Goal: Complete application form

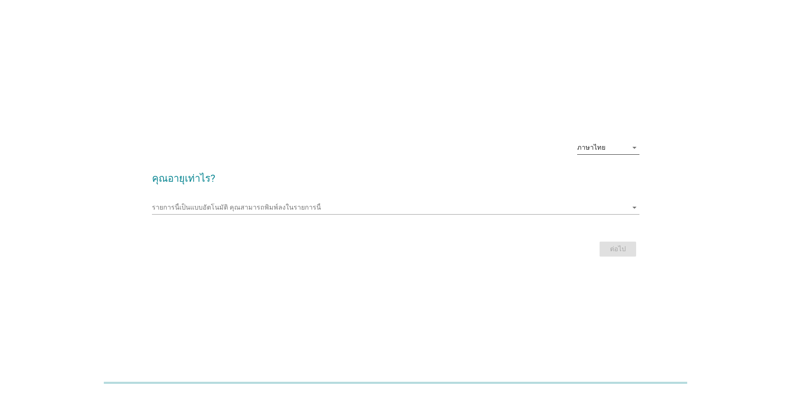
click at [625, 147] on div "ภาษาไทย" at bounding box center [602, 147] width 51 height 13
click at [608, 169] on div "ภาษาไทย" at bounding box center [608, 174] width 49 height 10
click at [623, 196] on div "รายการนี้เป็นแบบอัตโนมัติ [PERSON_NAME]พิมพ์ลงในรายการนี้ arrow_drop_down" at bounding box center [396, 209] width 488 height 27
click at [636, 206] on icon "arrow_drop_down" at bounding box center [635, 207] width 10 height 10
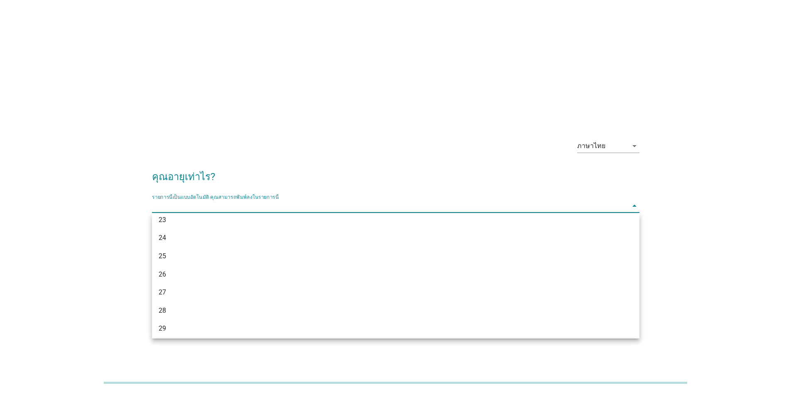
scroll to position [166, 0]
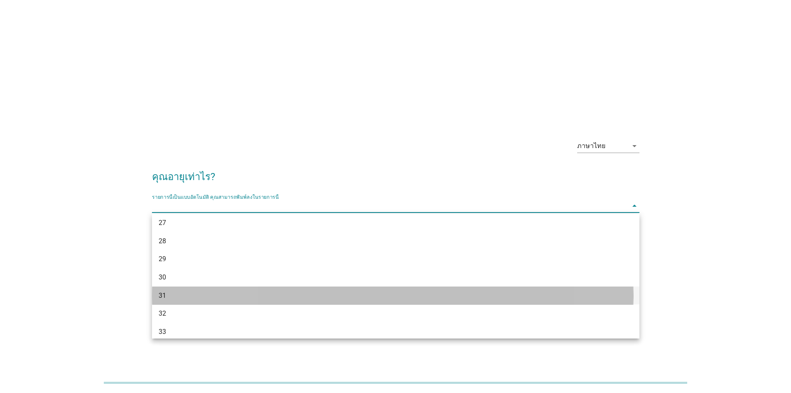
click at [170, 295] on div "31" at bounding box center [376, 295] width 435 height 10
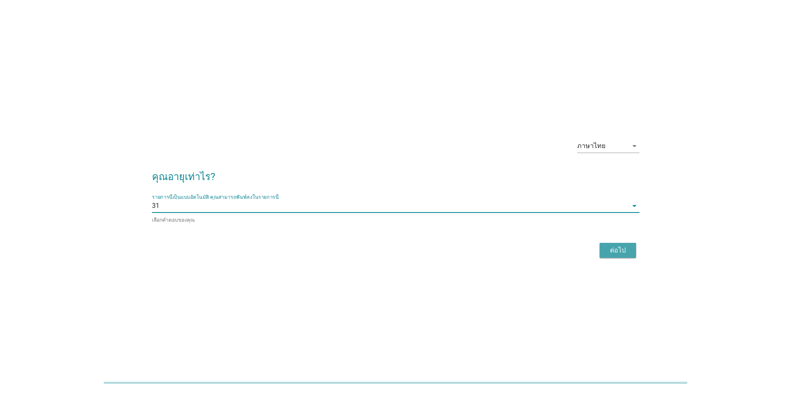
click at [613, 245] on div "ต่อไป" at bounding box center [617, 250] width 23 height 10
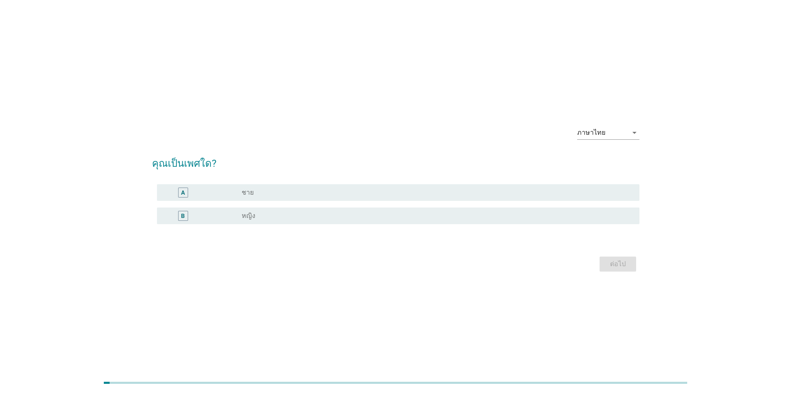
click at [265, 216] on div "radio_button_unchecked หญิง" at bounding box center [434, 215] width 385 height 8
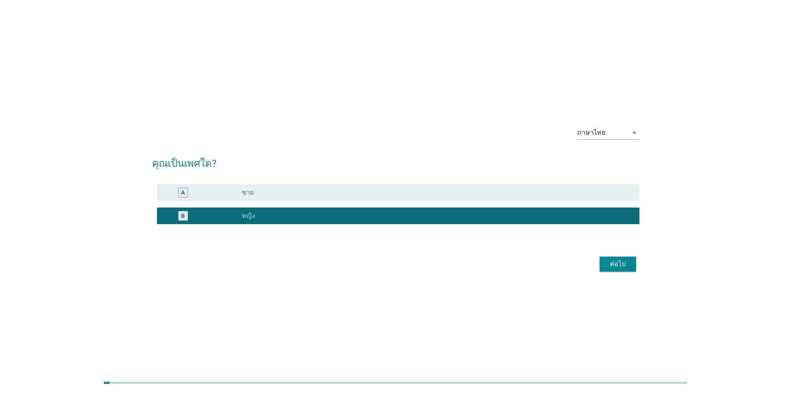
click at [615, 265] on div "ต่อไป" at bounding box center [617, 264] width 23 height 10
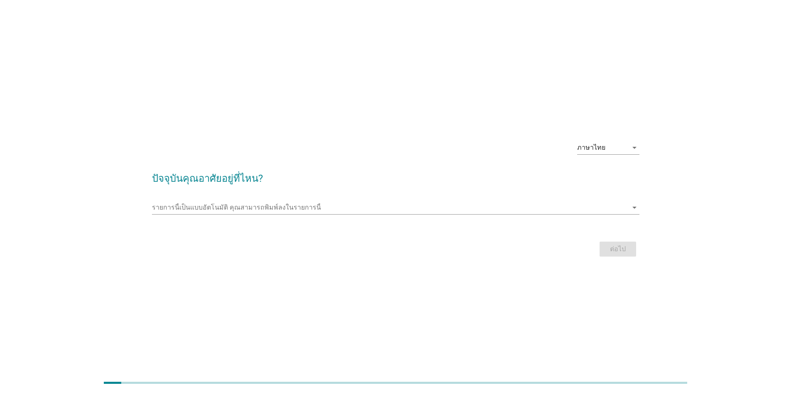
click at [207, 218] on div at bounding box center [396, 219] width 488 height 5
click at [196, 208] on input "รายการนี้เป็นแบบอัตโนมัติ คุณสามารถพิมพ์ลงในรายการนี้" at bounding box center [390, 207] width 476 height 13
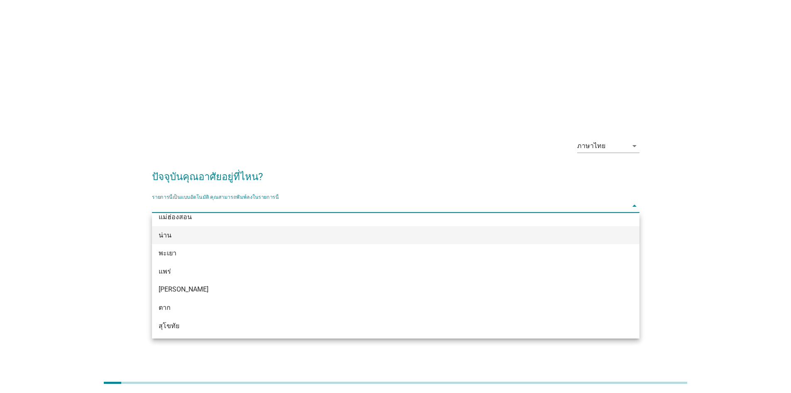
scroll to position [457, 0]
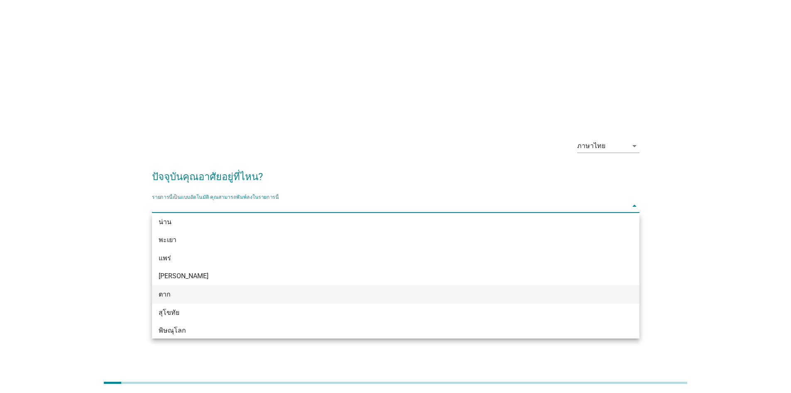
click at [196, 295] on div "ตาก" at bounding box center [376, 294] width 435 height 10
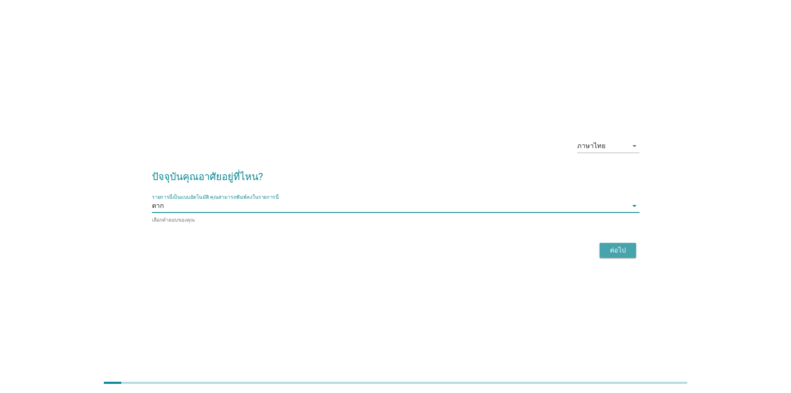
click at [626, 251] on div "ต่อไป" at bounding box center [617, 250] width 23 height 10
